Goal: Task Accomplishment & Management: Use online tool/utility

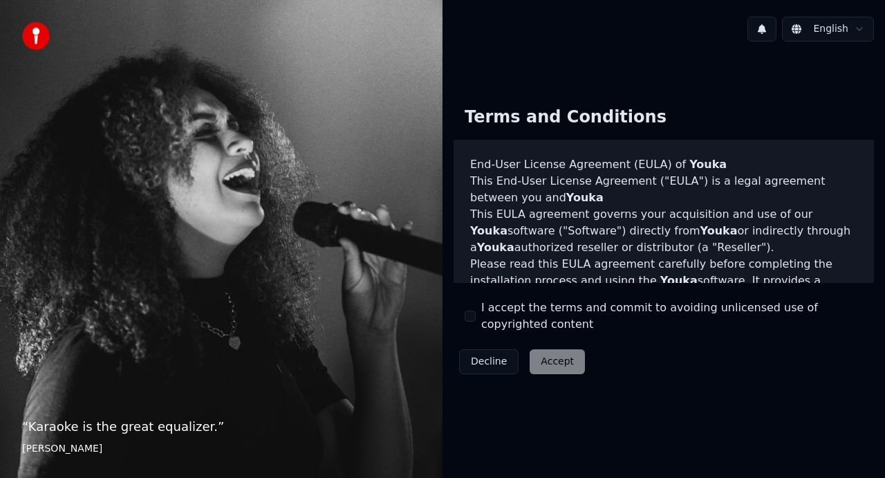
click at [473, 319] on button "I accept the terms and commit to avoiding unlicensed use of copyrighted content" at bounding box center [469, 315] width 11 height 11
click at [554, 358] on button "Accept" at bounding box center [556, 361] width 55 height 25
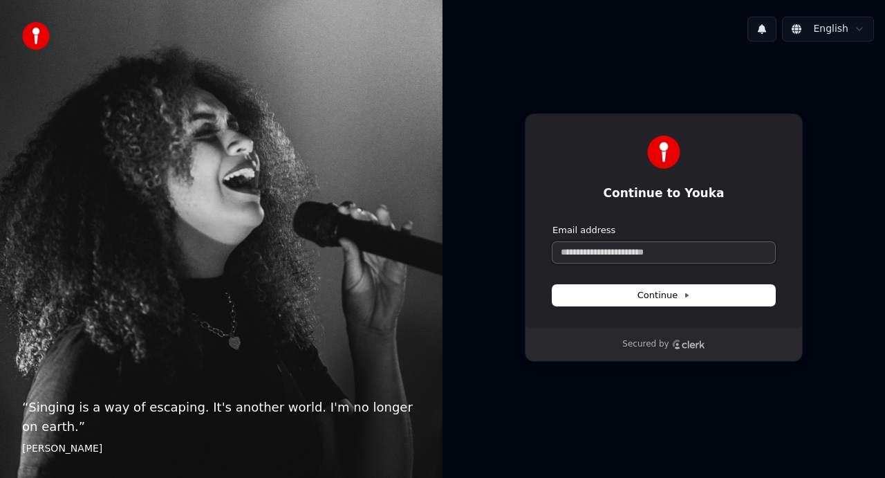
click at [569, 249] on input "Email address" at bounding box center [663, 252] width 223 height 21
click at [652, 301] on span "Continue" at bounding box center [663, 295] width 53 height 12
type input "**********"
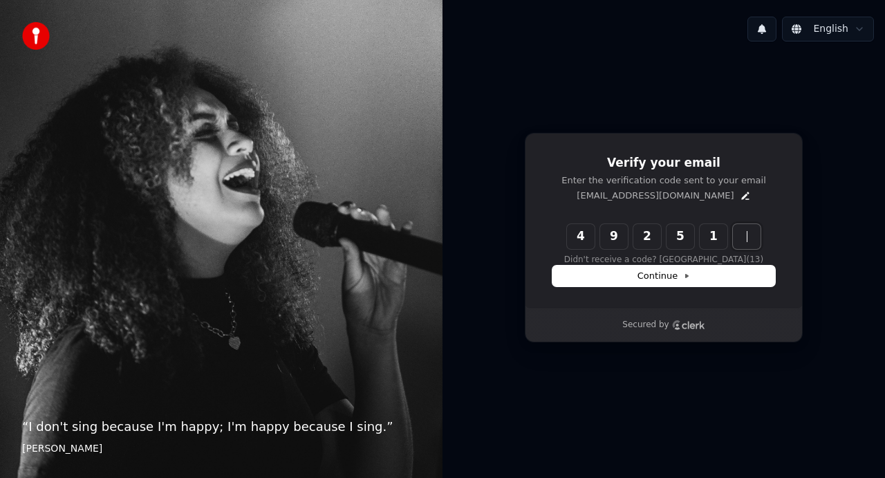
type input "******"
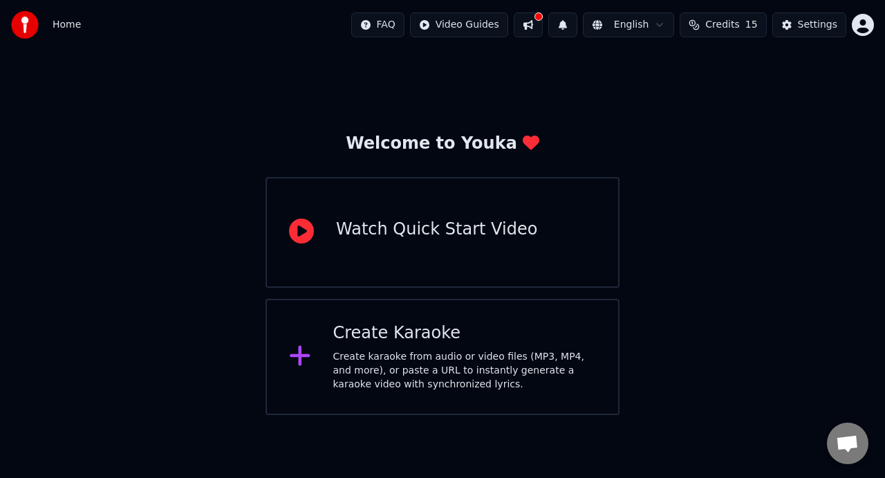
click at [401, 326] on div "Create Karaoke" at bounding box center [464, 333] width 263 height 22
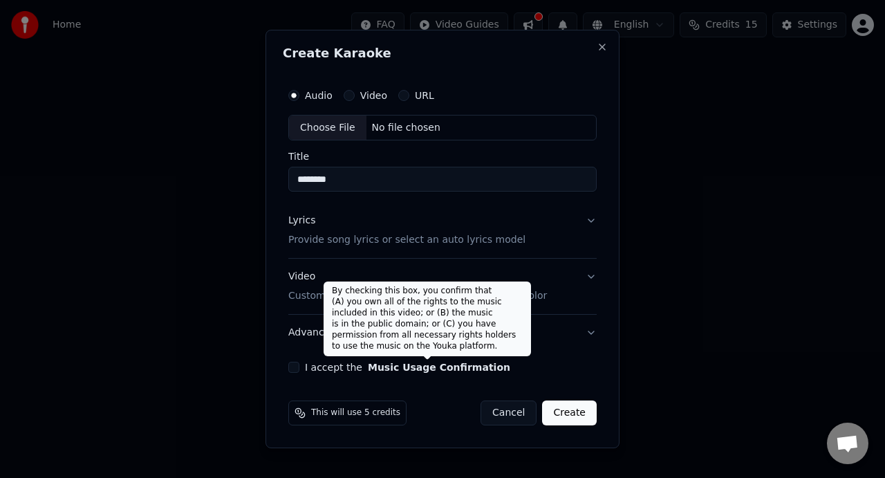
type input "********"
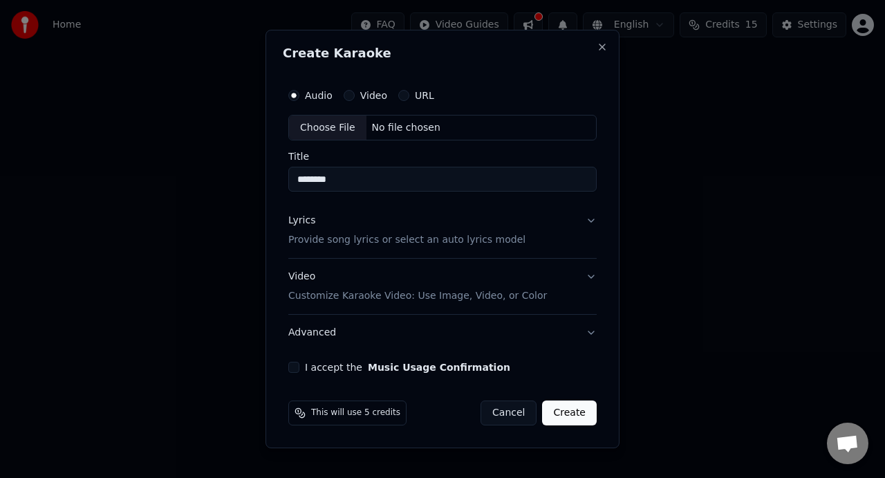
click at [404, 98] on button "URL" at bounding box center [403, 95] width 11 height 11
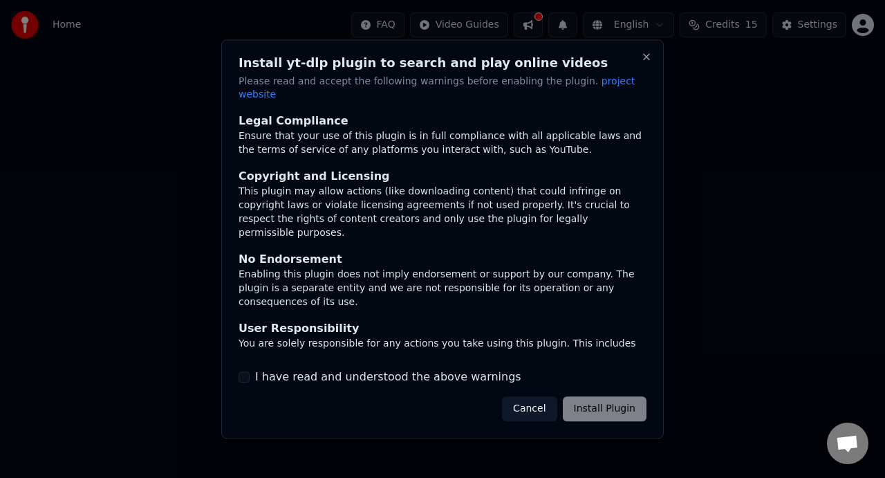
click at [244, 373] on button "I have read and understood the above warnings" at bounding box center [243, 376] width 11 height 11
click at [596, 405] on button "Install Plugin" at bounding box center [605, 408] width 84 height 25
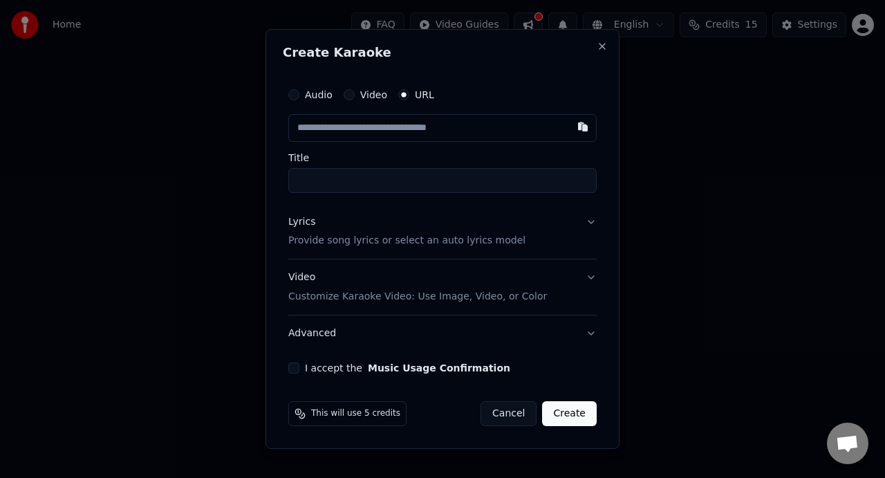
click at [306, 120] on input "text" at bounding box center [442, 128] width 308 height 28
click at [303, 133] on input "text" at bounding box center [442, 128] width 308 height 28
click at [309, 124] on input "text" at bounding box center [442, 128] width 308 height 28
click at [312, 120] on input "text" at bounding box center [442, 128] width 308 height 28
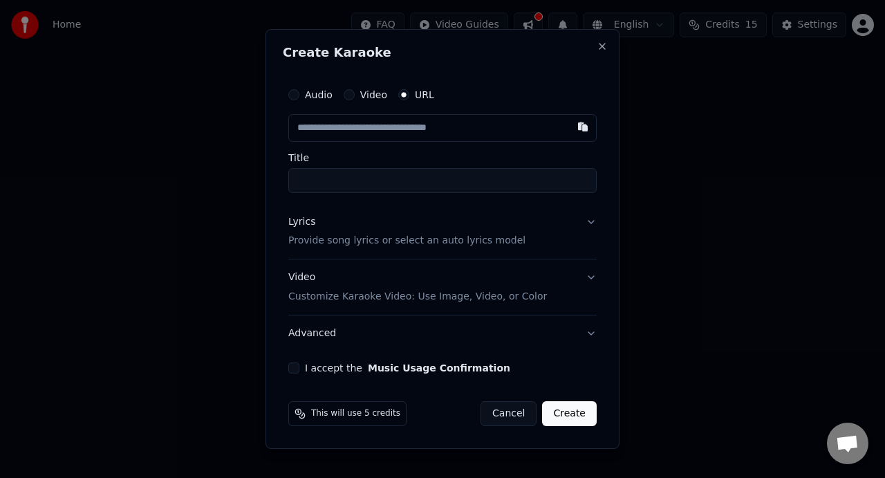
paste input "**********"
type input "**********"
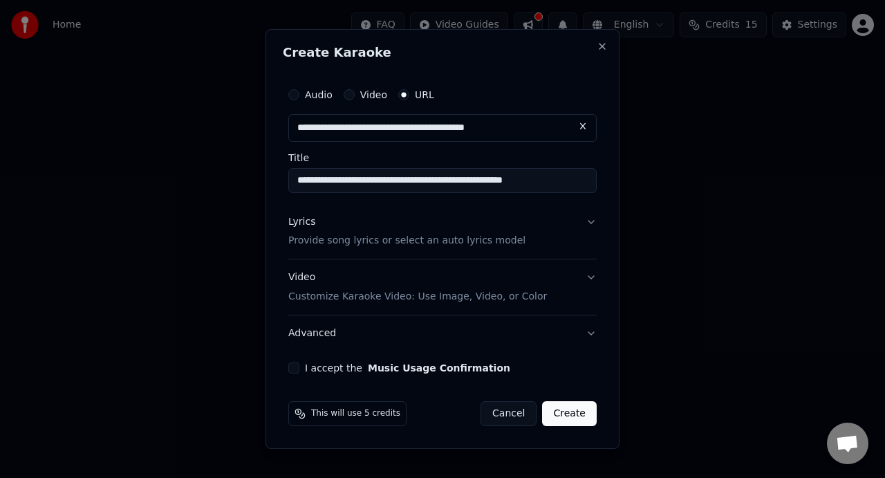
type input "**********"
click at [295, 367] on button "I accept the Music Usage Confirmation" at bounding box center [293, 367] width 11 height 11
click at [592, 282] on button "Video Customize Karaoke Video: Use Image, Video, or Color" at bounding box center [442, 287] width 308 height 55
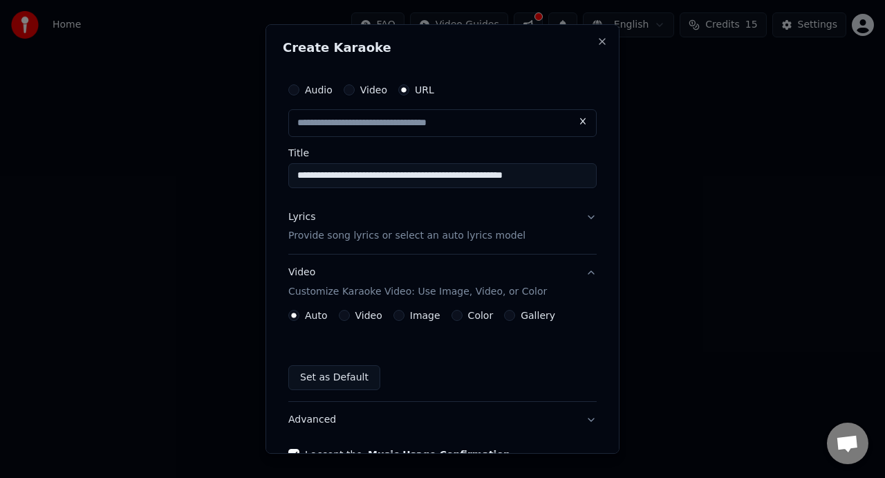
type input "**********"
click at [591, 214] on button "Lyrics Provide song lyrics or select an auto lyrics model" at bounding box center [442, 226] width 308 height 55
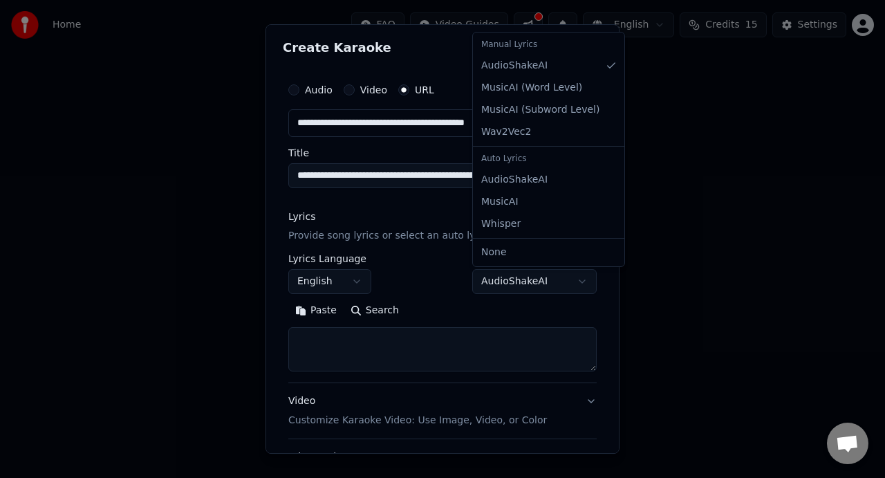
click at [574, 278] on body "**********" at bounding box center [442, 207] width 885 height 415
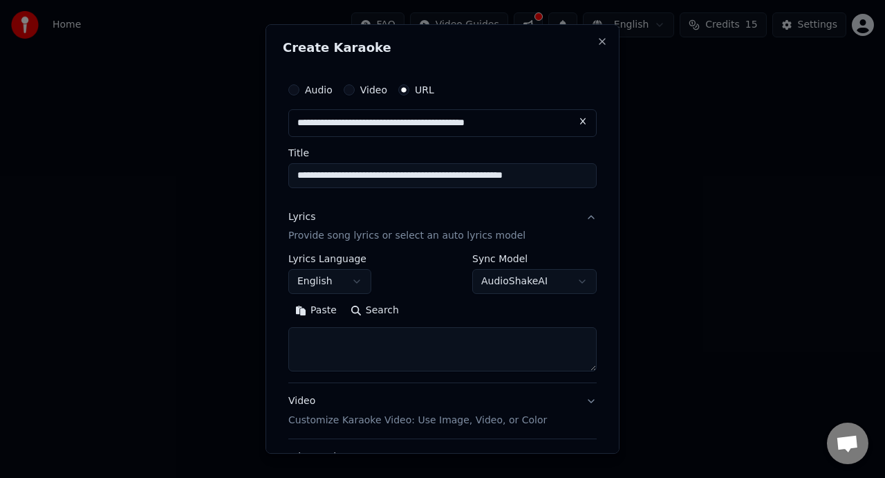
click at [176, 294] on div at bounding box center [442, 239] width 885 height 478
drag, startPoint x: 504, startPoint y: 171, endPoint x: 591, endPoint y: 173, distance: 87.1
click at [591, 173] on input "**********" at bounding box center [442, 175] width 308 height 25
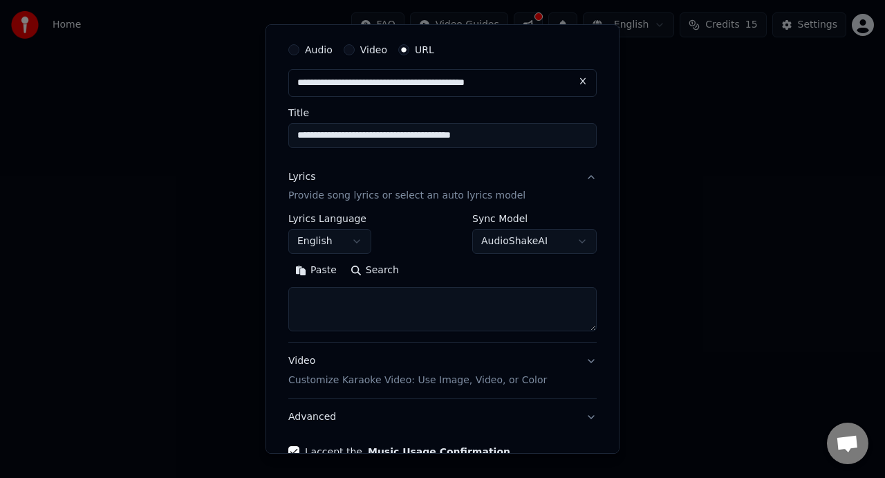
scroll to position [41, 0]
type input "**********"
click at [589, 359] on button "Video Customize Karaoke Video: Use Image, Video, or Color" at bounding box center [442, 370] width 308 height 55
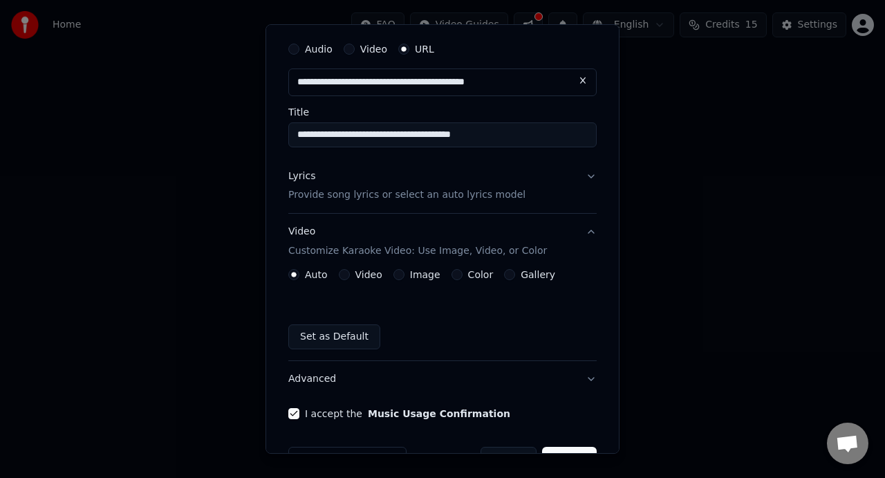
click at [401, 276] on button "Image" at bounding box center [398, 274] width 11 height 11
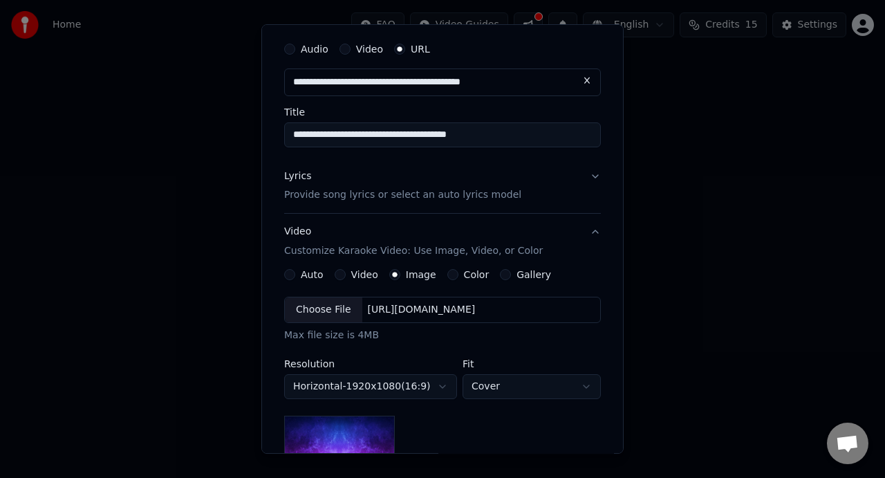
click at [327, 312] on div "Choose File" at bounding box center [323, 309] width 77 height 25
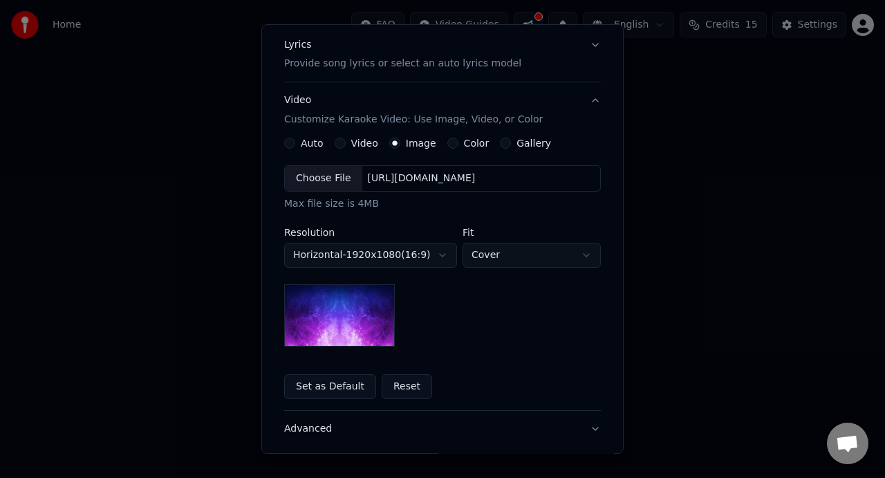
scroll to position [183, 0]
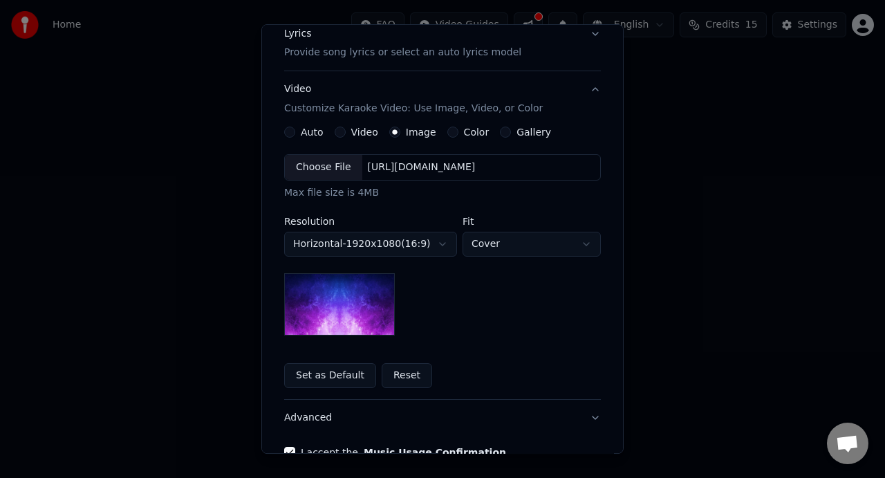
click at [321, 297] on img at bounding box center [339, 304] width 111 height 62
click at [327, 379] on button "Set as Default" at bounding box center [330, 375] width 92 height 25
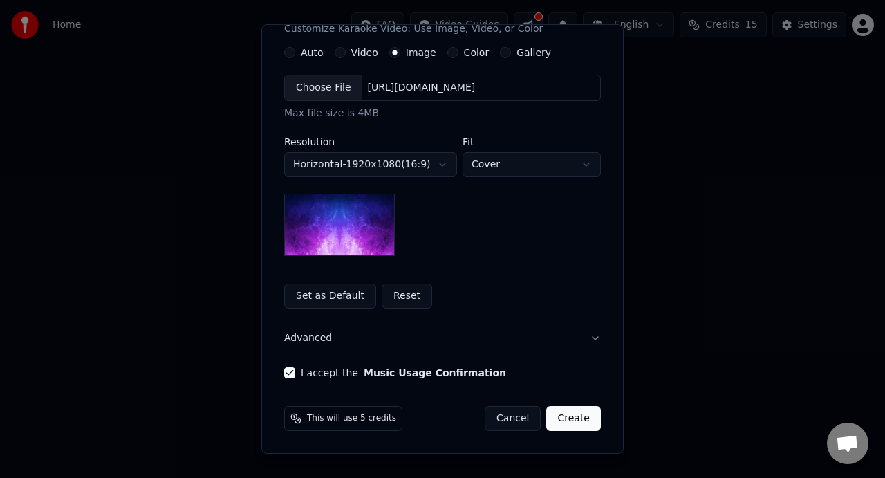
click at [581, 424] on button "Create" at bounding box center [573, 418] width 55 height 25
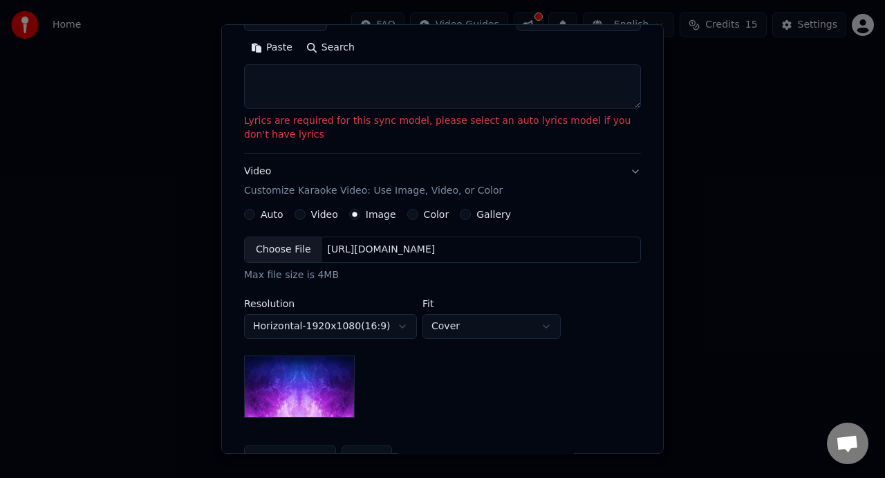
scroll to position [152, 0]
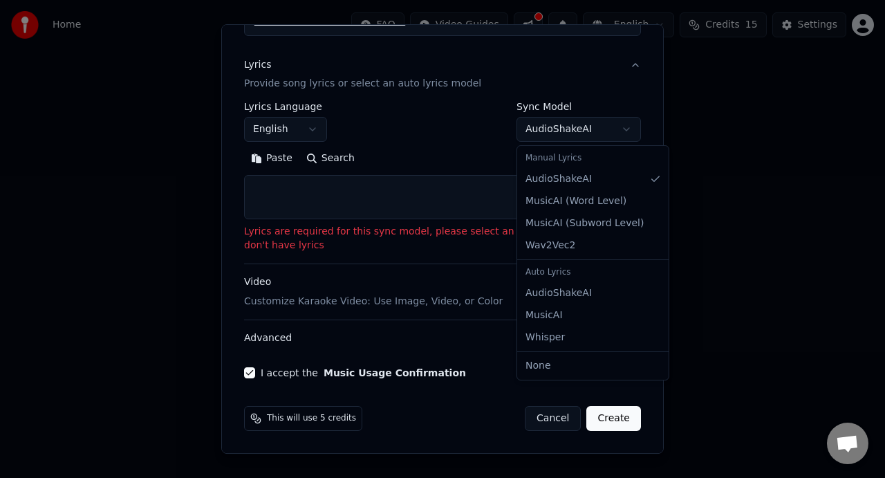
click at [549, 134] on body "**********" at bounding box center [442, 207] width 885 height 415
select select "**********"
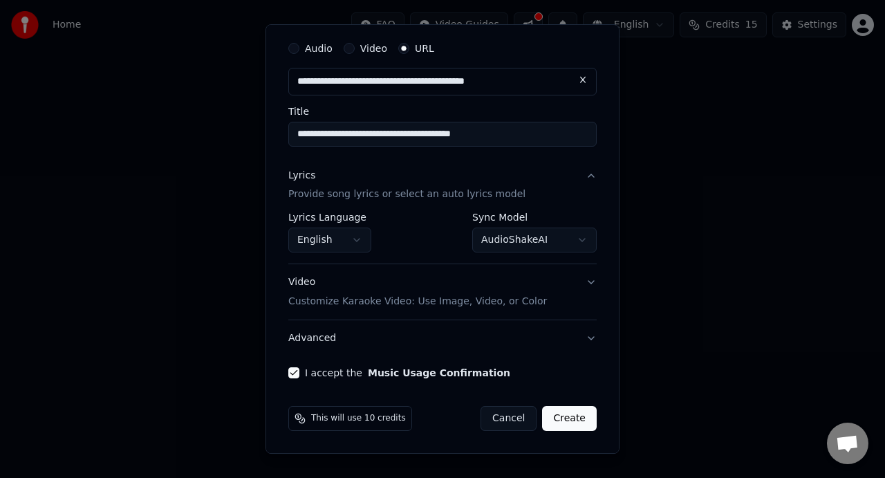
scroll to position [41, 0]
click at [576, 417] on button "Create" at bounding box center [569, 418] width 55 height 25
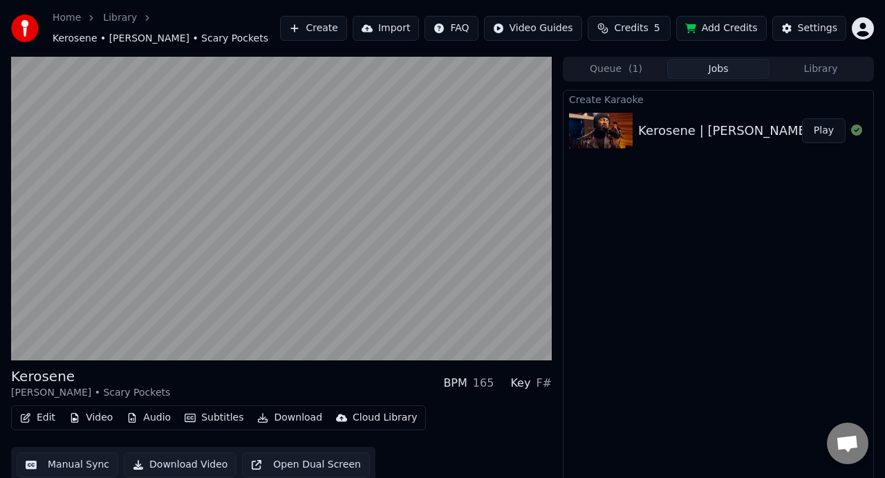
scroll to position [18, 0]
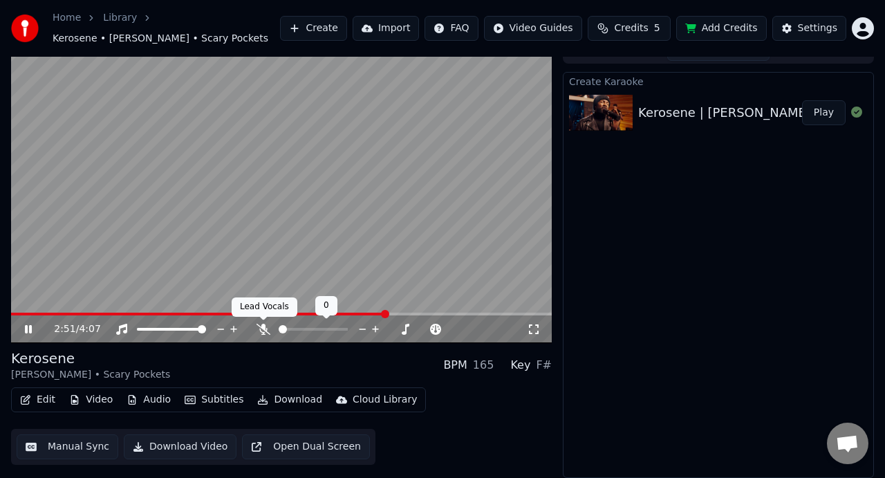
click at [262, 331] on icon at bounding box center [263, 328] width 14 height 11
click at [264, 331] on icon at bounding box center [263, 328] width 14 height 11
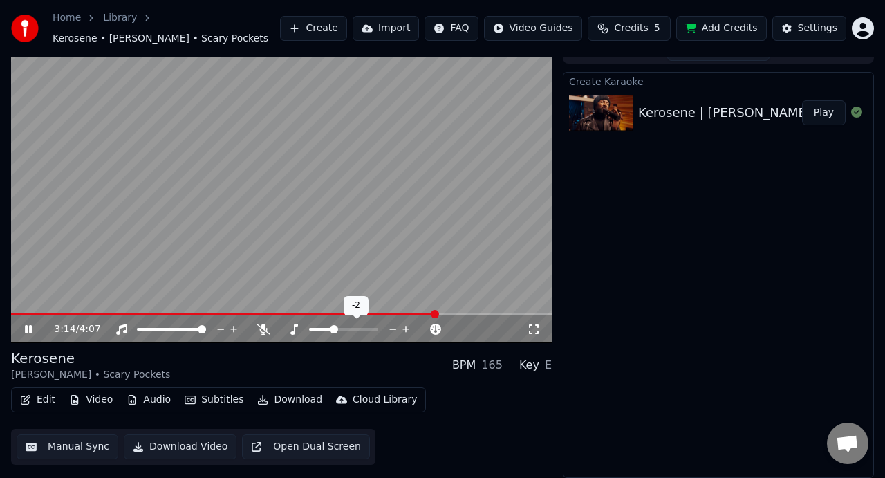
click at [332, 328] on span at bounding box center [334, 329] width 8 height 8
click at [338, 326] on span at bounding box center [334, 329] width 8 height 8
click at [346, 328] on span at bounding box center [343, 329] width 8 height 8
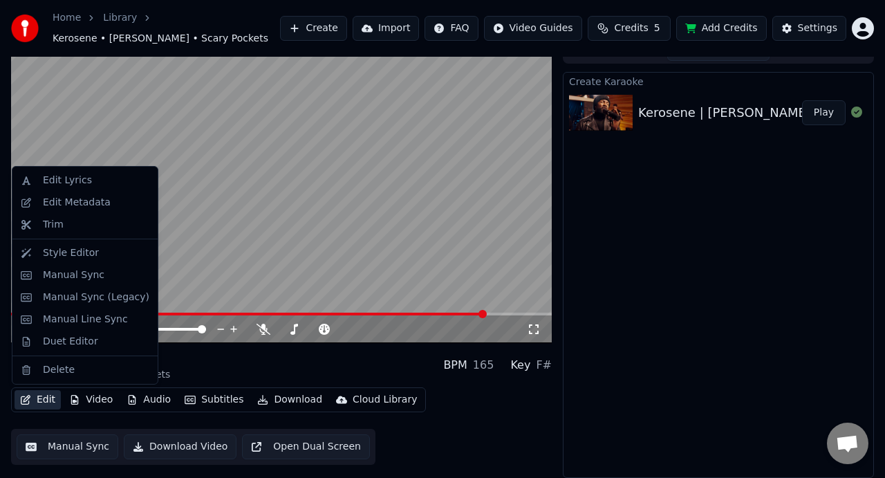
click at [46, 397] on button "Edit" at bounding box center [38, 399] width 46 height 19
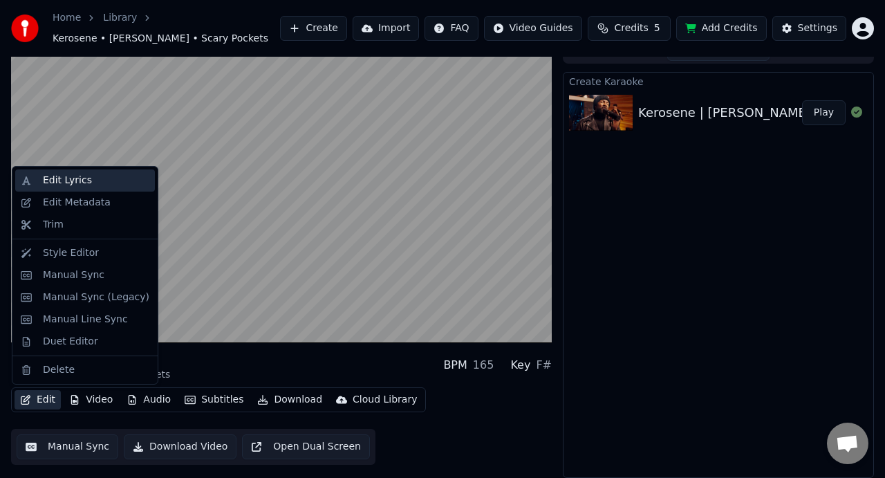
click at [77, 187] on div "Edit Lyrics" at bounding box center [85, 180] width 140 height 22
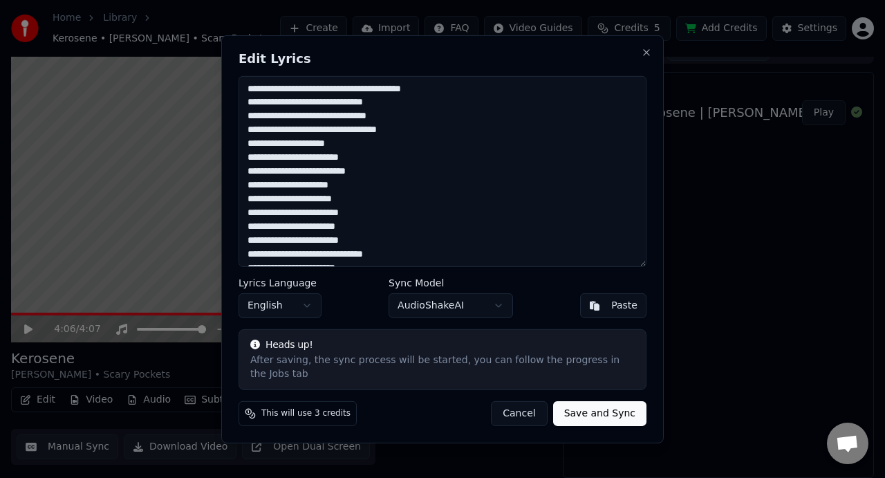
click at [252, 144] on textarea at bounding box center [442, 170] width 408 height 191
click at [378, 164] on textarea at bounding box center [442, 170] width 408 height 191
click at [354, 187] on textarea at bounding box center [442, 170] width 408 height 191
click at [250, 214] on textarea at bounding box center [442, 170] width 408 height 191
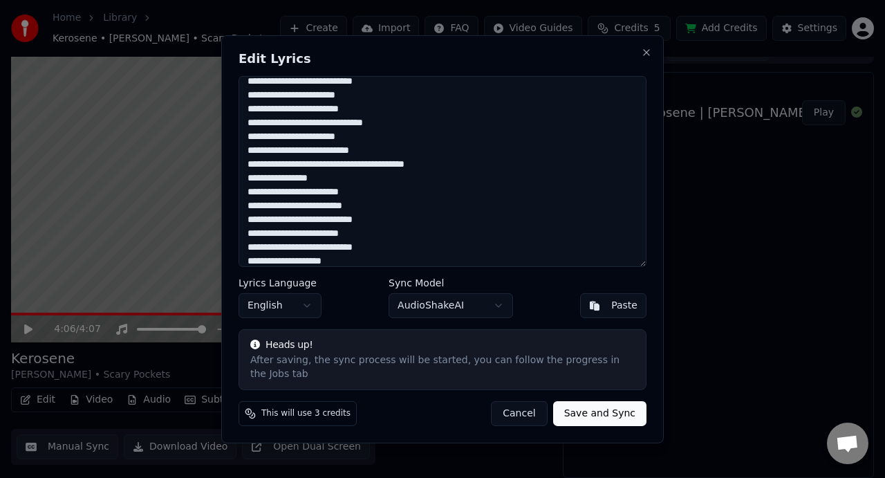
scroll to position [137, 0]
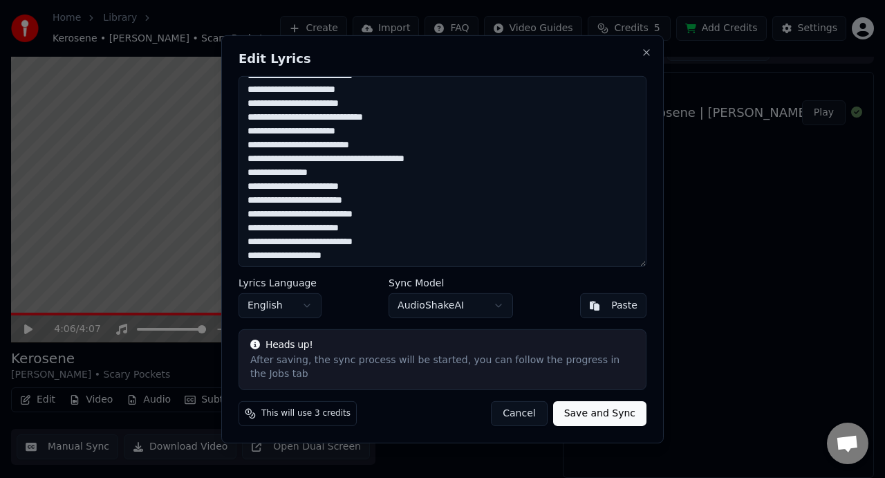
click at [272, 133] on textarea at bounding box center [442, 170] width 408 height 191
click at [273, 158] on textarea at bounding box center [442, 170] width 408 height 191
click at [299, 156] on textarea at bounding box center [442, 170] width 408 height 191
click at [465, 163] on textarea at bounding box center [442, 170] width 408 height 191
click at [249, 171] on textarea at bounding box center [442, 170] width 408 height 191
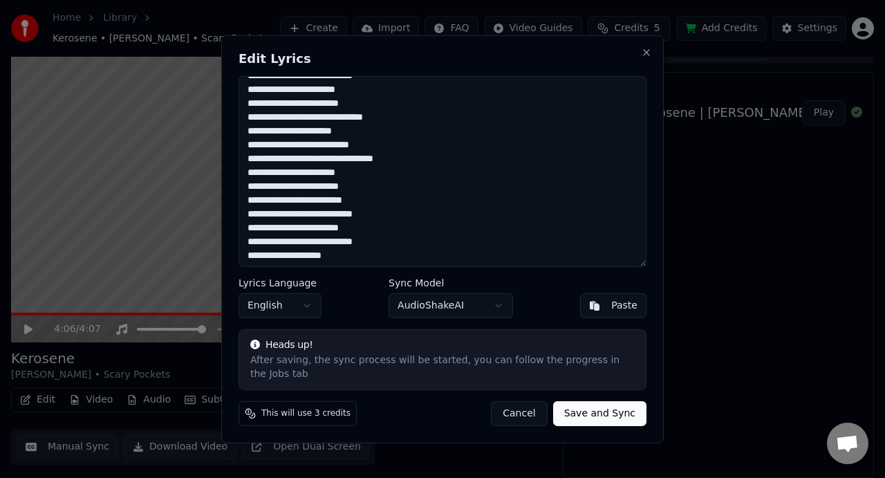
click at [305, 200] on textarea at bounding box center [442, 170] width 408 height 191
click at [328, 199] on textarea at bounding box center [442, 170] width 408 height 191
click at [341, 193] on textarea at bounding box center [442, 170] width 408 height 191
click at [345, 196] on textarea at bounding box center [442, 170] width 408 height 191
click at [317, 210] on textarea at bounding box center [442, 170] width 408 height 191
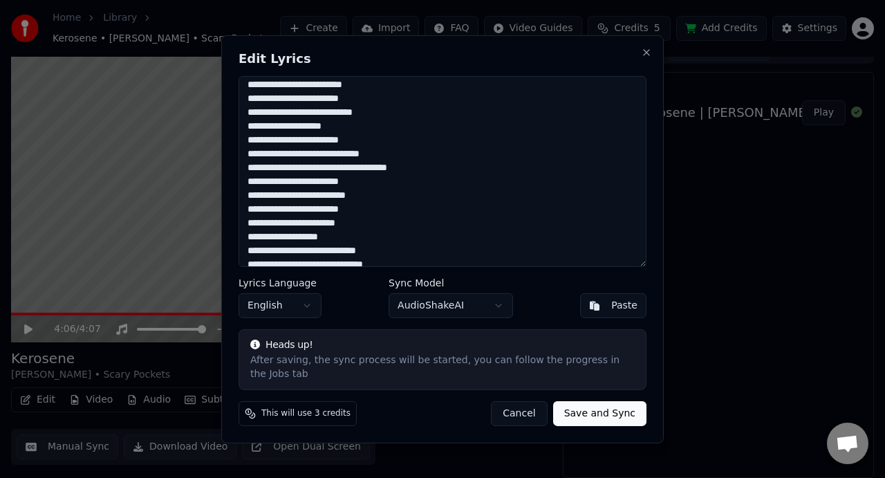
scroll to position [265, 0]
click at [267, 156] on textarea at bounding box center [442, 170] width 408 height 191
click at [269, 167] on textarea at bounding box center [442, 170] width 408 height 191
click at [250, 211] on textarea at bounding box center [442, 170] width 408 height 191
click at [258, 211] on textarea at bounding box center [442, 170] width 408 height 191
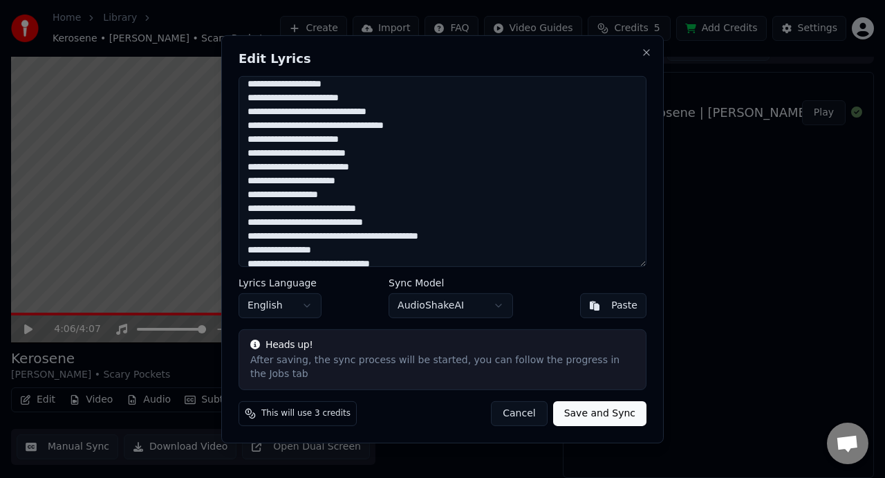
scroll to position [311, 0]
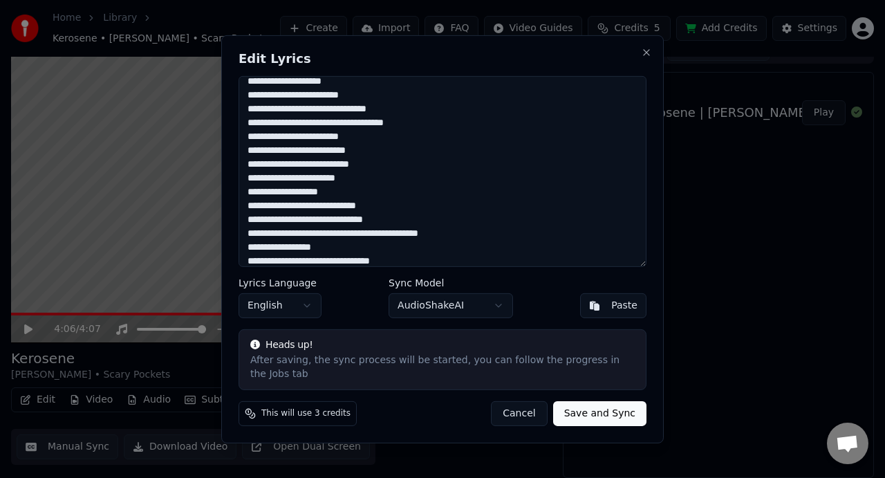
click at [310, 218] on textarea at bounding box center [442, 170] width 408 height 191
click at [377, 216] on textarea at bounding box center [442, 170] width 408 height 191
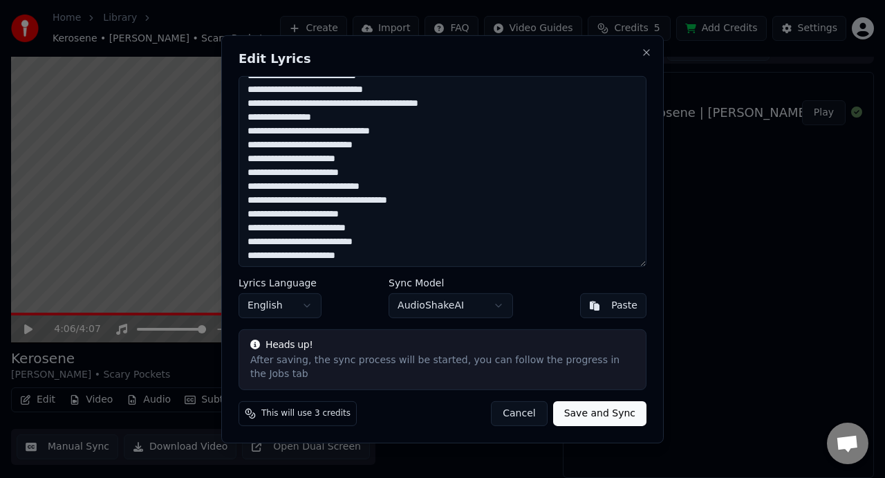
scroll to position [443, 0]
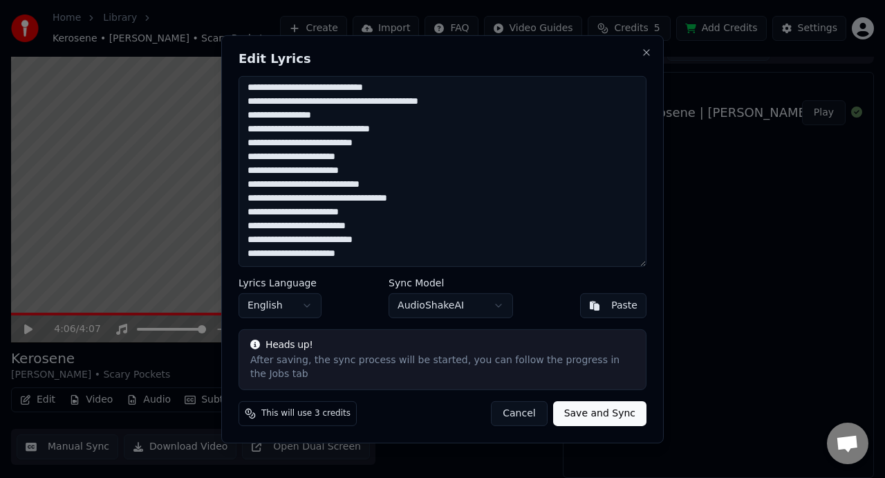
click at [270, 183] on textarea at bounding box center [442, 170] width 408 height 191
click at [270, 199] on textarea at bounding box center [442, 170] width 408 height 191
type textarea "**********"
click at [583, 414] on button "Save and Sync" at bounding box center [599, 413] width 93 height 25
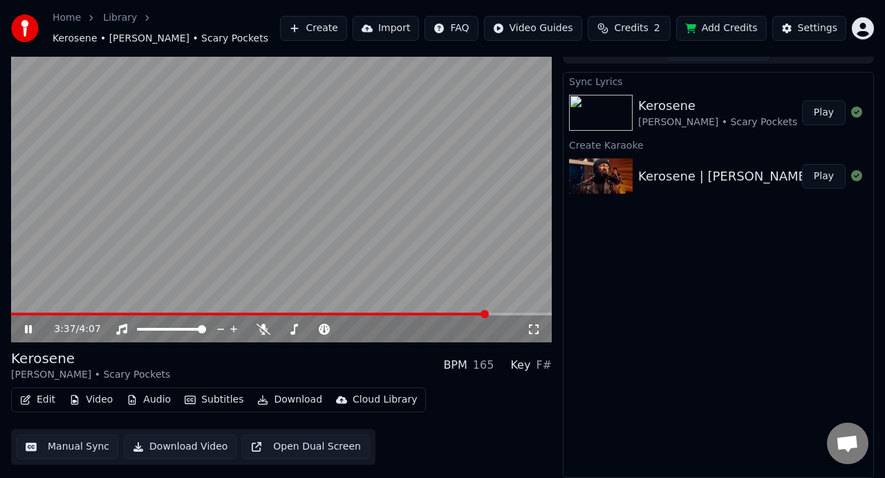
scroll to position [17, 0]
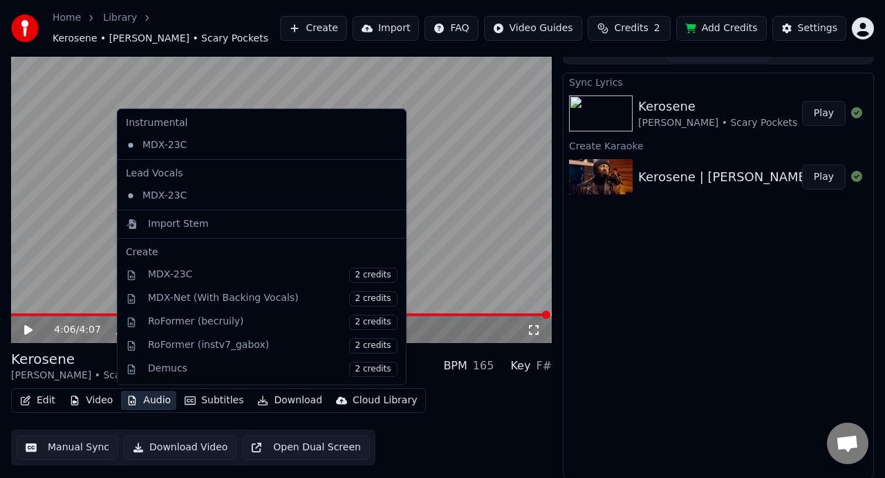
click at [151, 402] on button "Audio" at bounding box center [148, 399] width 55 height 19
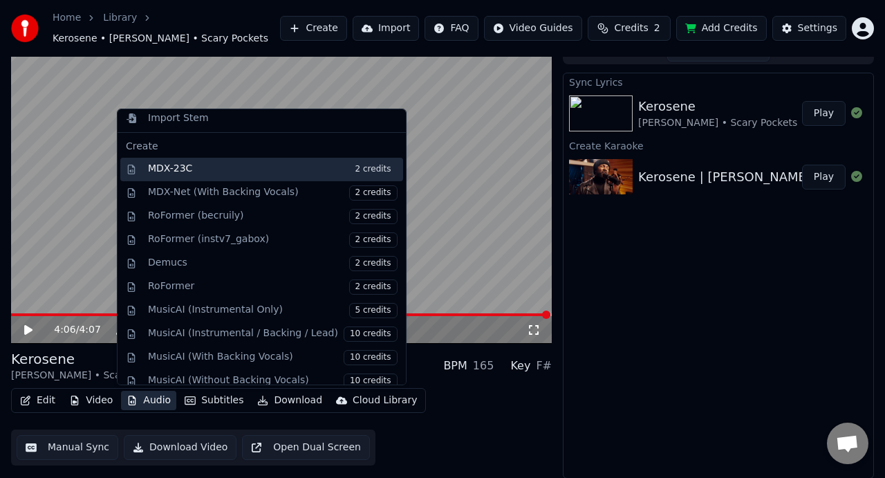
scroll to position [140, 0]
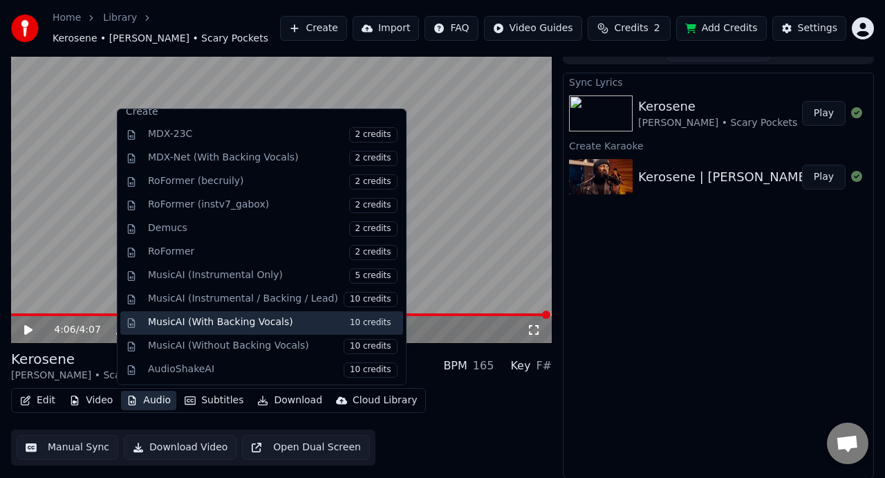
click at [194, 323] on div "MusicAI (With Backing Vocals) 10 credits" at bounding box center [272, 322] width 249 height 15
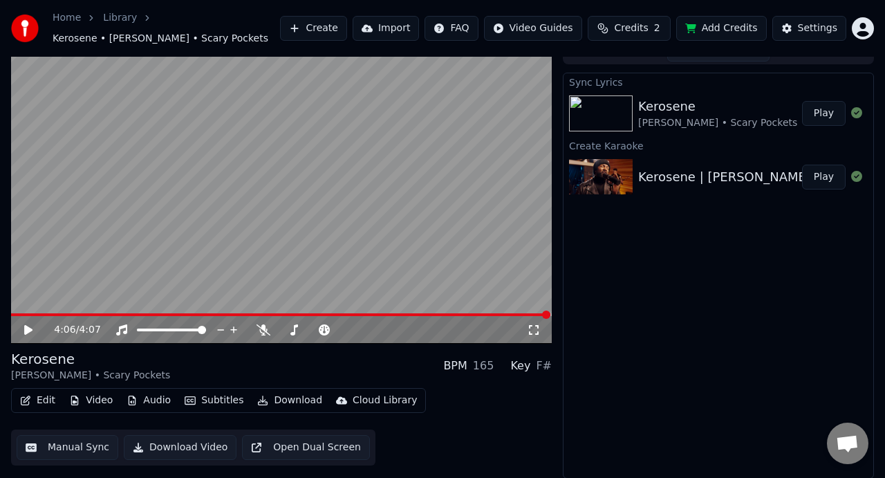
click at [645, 34] on span "Credits" at bounding box center [631, 28] width 34 height 14
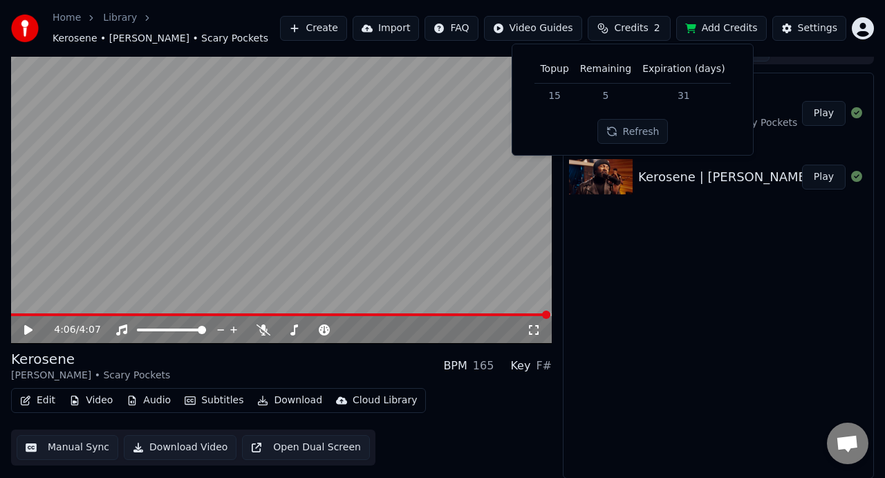
click at [621, 134] on button "Refresh" at bounding box center [632, 131] width 71 height 25
click at [31, 330] on icon at bounding box center [28, 330] width 8 height 10
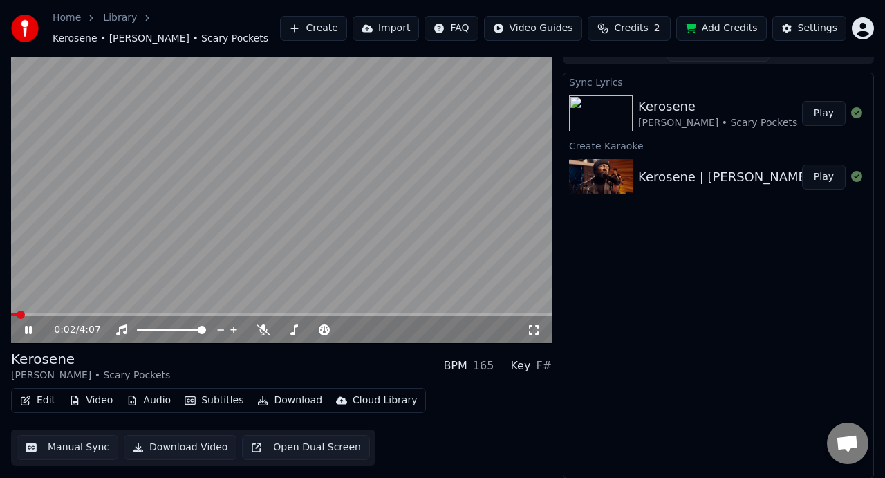
click at [30, 330] on icon at bounding box center [28, 330] width 7 height 8
click at [715, 25] on button "Add Credits" at bounding box center [721, 28] width 91 height 25
click at [288, 404] on button "Download" at bounding box center [290, 399] width 76 height 19
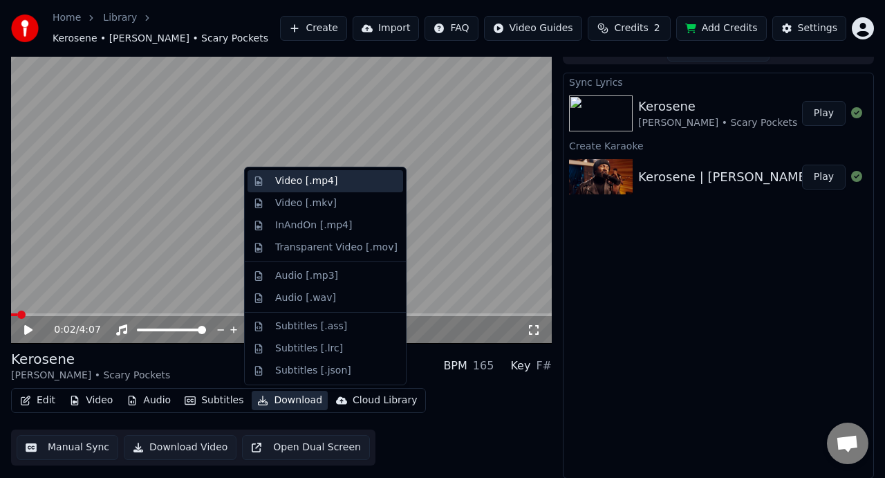
click at [292, 184] on div "Video [.mp4]" at bounding box center [306, 181] width 62 height 14
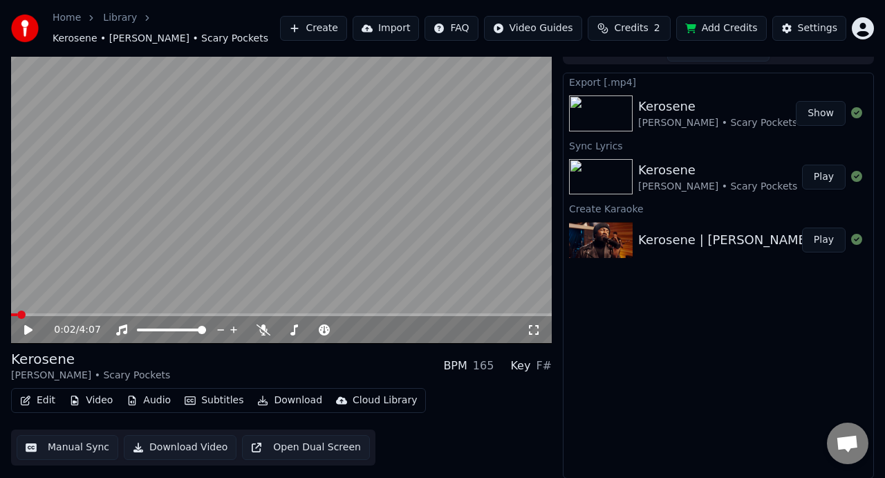
click at [615, 313] on div "Export [.mp4] Kerosene [PERSON_NAME] • Scary Pockets Show Sync Lyrics Kerosene …" at bounding box center [718, 276] width 311 height 406
click at [820, 119] on button "Show" at bounding box center [820, 113] width 50 height 25
